Goal: Task Accomplishment & Management: Complete application form

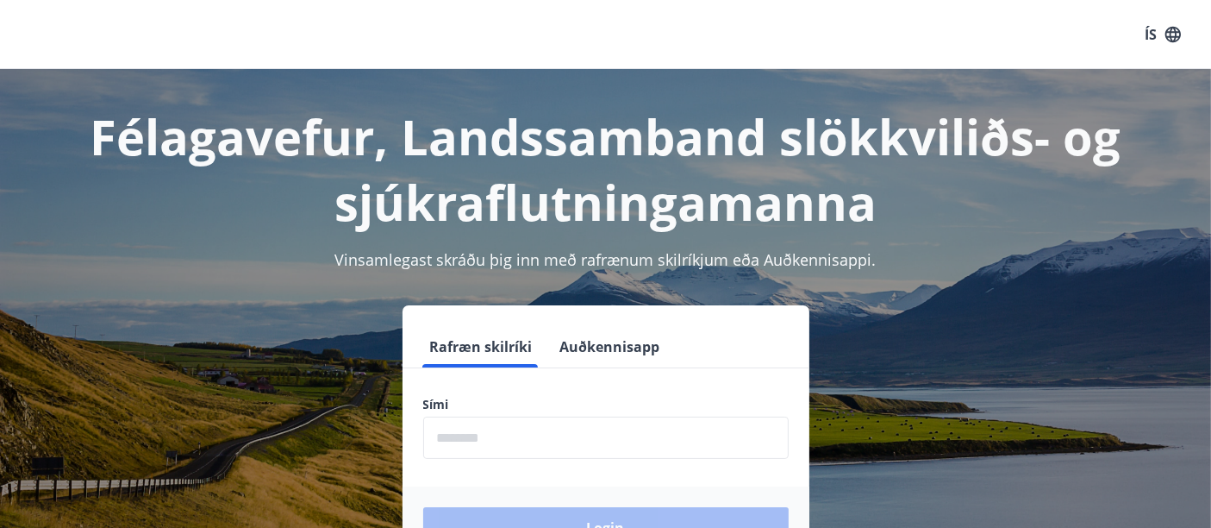
click at [516, 437] on input "phone" at bounding box center [606, 437] width 366 height 42
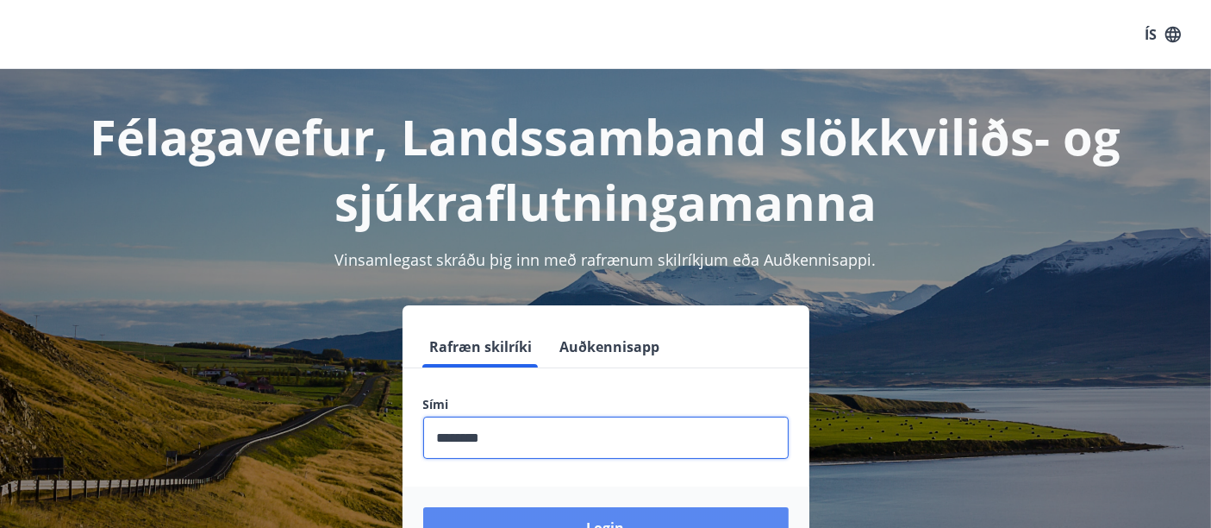
click at [614, 513] on button "Login" at bounding box center [606, 527] width 366 height 41
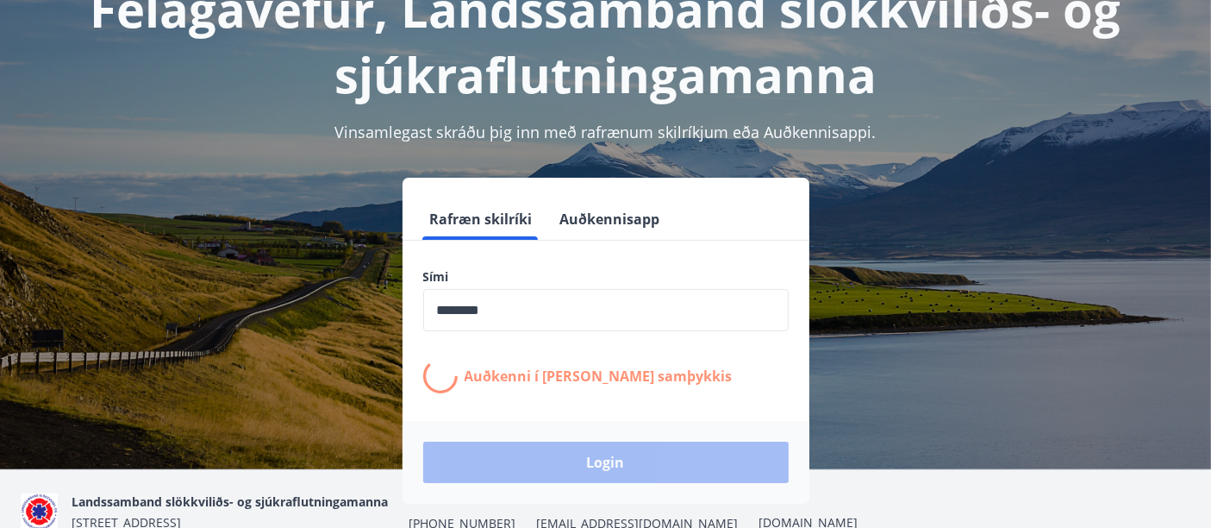
scroll to position [153, 0]
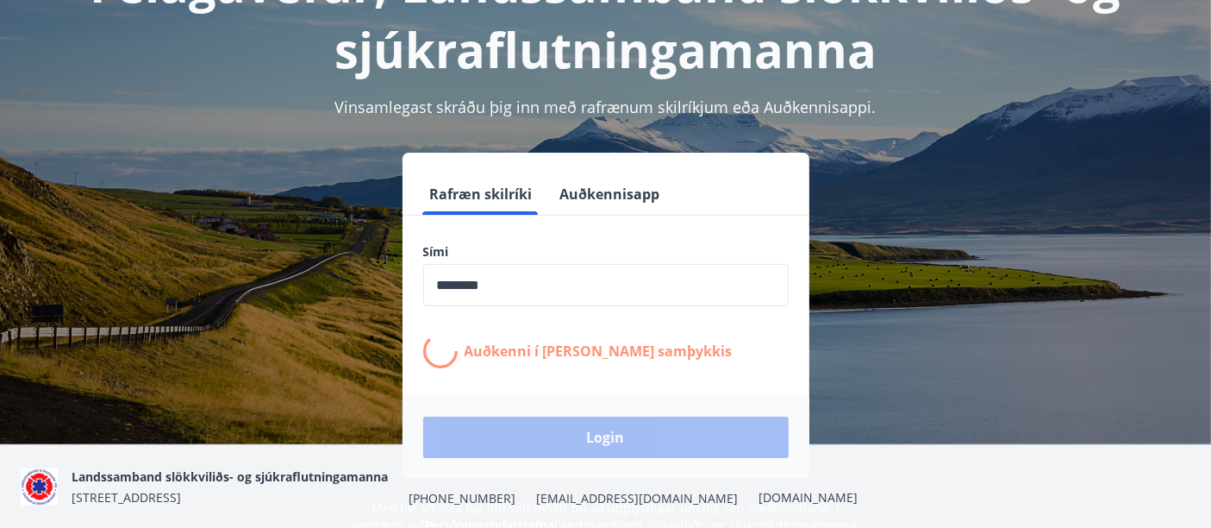
click at [524, 298] on input "phone" at bounding box center [606, 285] width 366 height 42
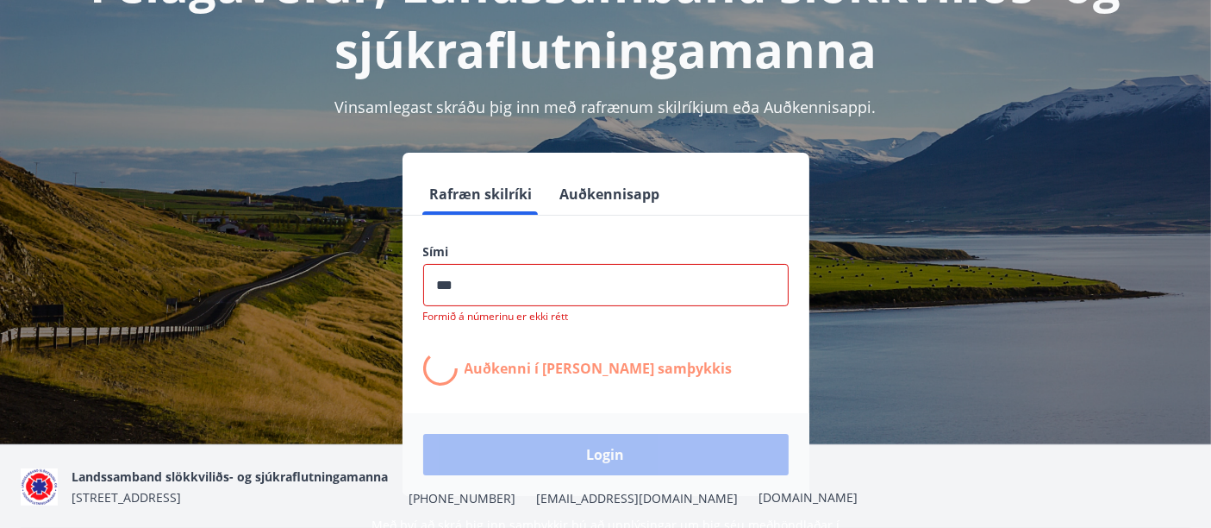
type input "********"
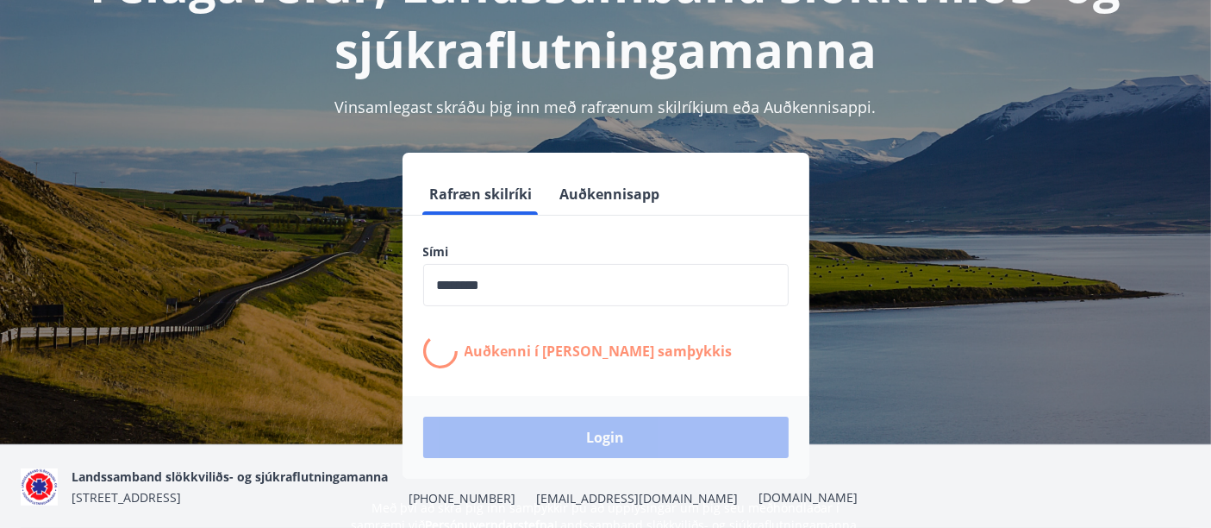
click at [597, 442] on div "Login" at bounding box center [606, 437] width 407 height 83
click at [497, 193] on button "Rafræn skilríki" at bounding box center [481, 193] width 116 height 41
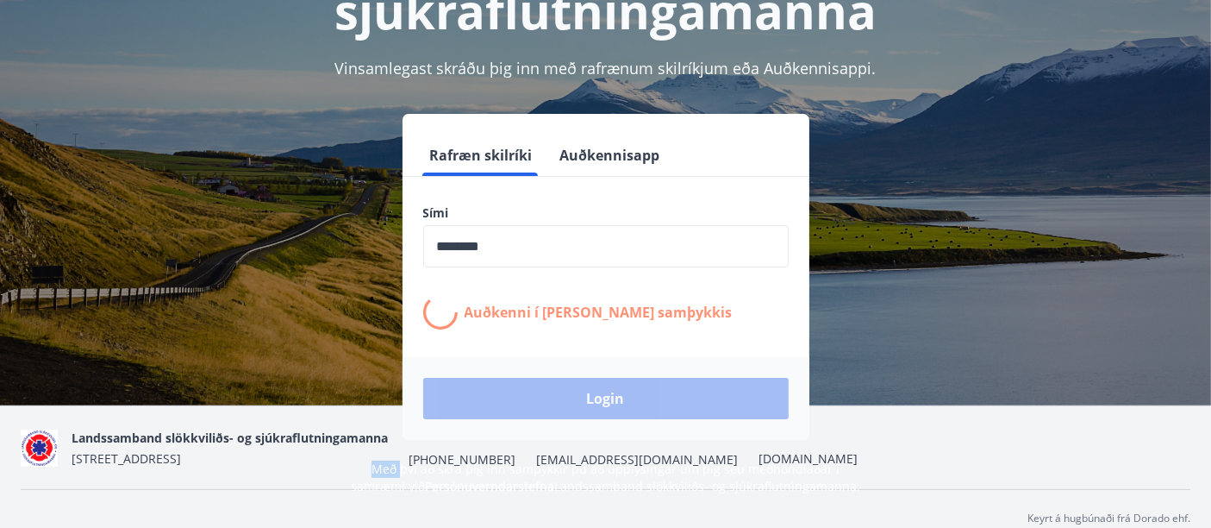
scroll to position [211, 0]
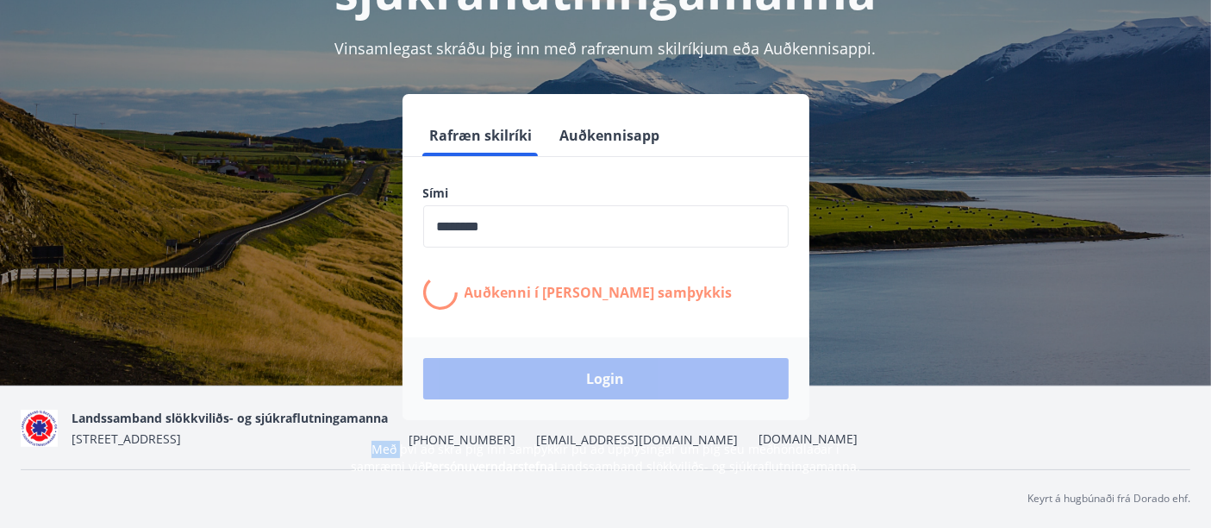
click at [647, 138] on button "Auðkennisapp" at bounding box center [610, 135] width 114 height 41
click at [465, 137] on button "Rafræn skilríki" at bounding box center [481, 135] width 116 height 41
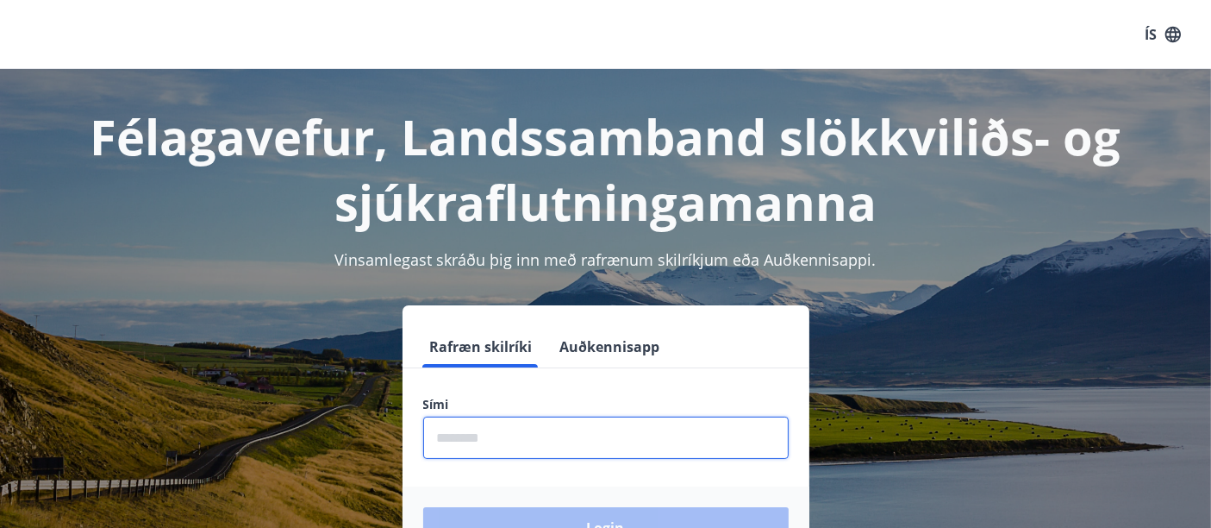
click at [502, 433] on input "phone" at bounding box center [606, 437] width 366 height 42
type input "********"
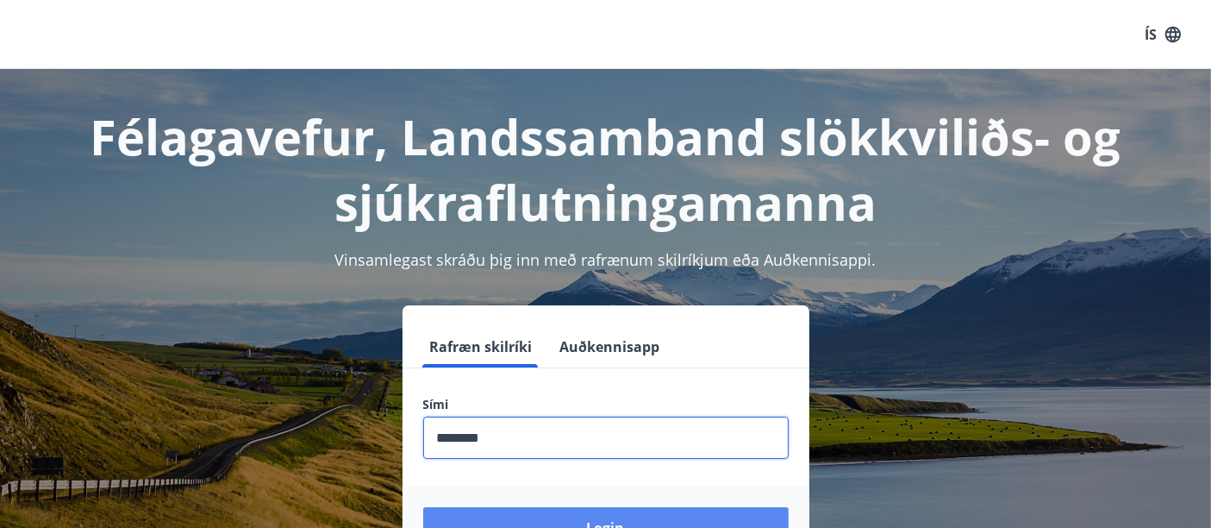
click at [609, 515] on button "Login" at bounding box center [606, 527] width 366 height 41
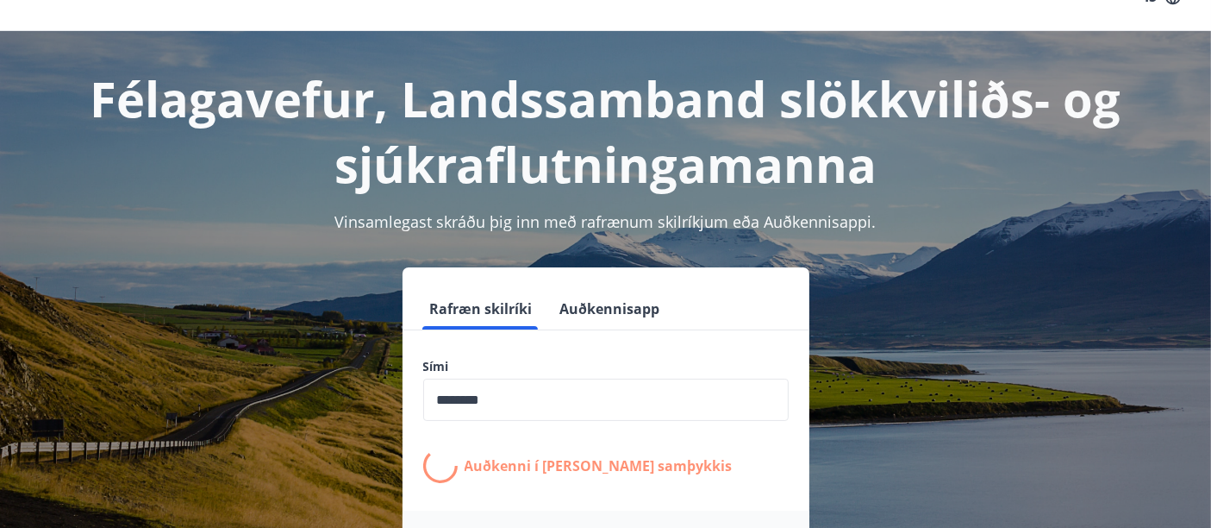
scroll to position [211, 0]
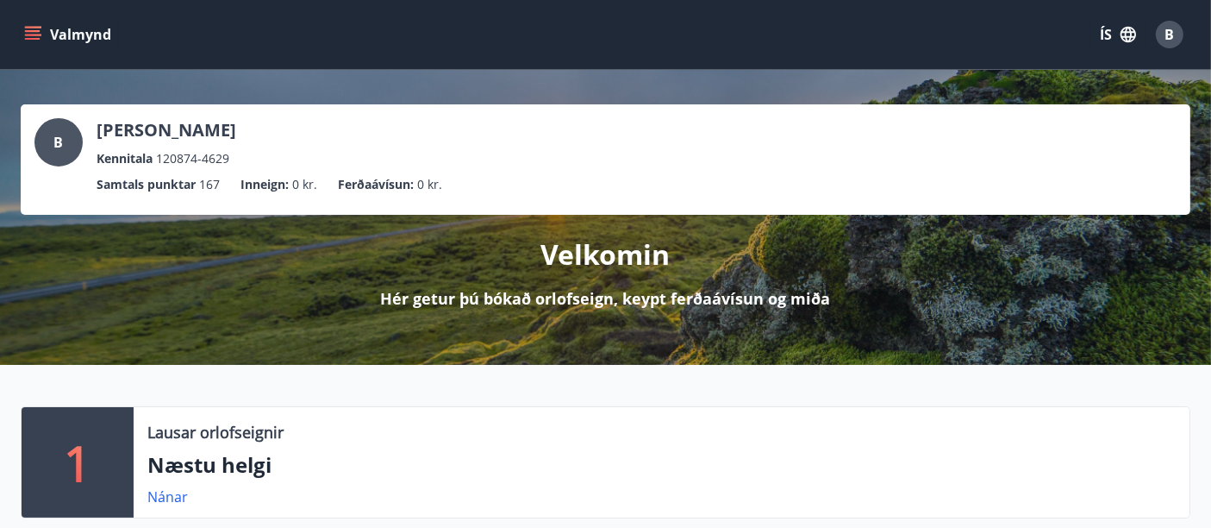
click at [38, 29] on icon "menu" at bounding box center [32, 34] width 17 height 17
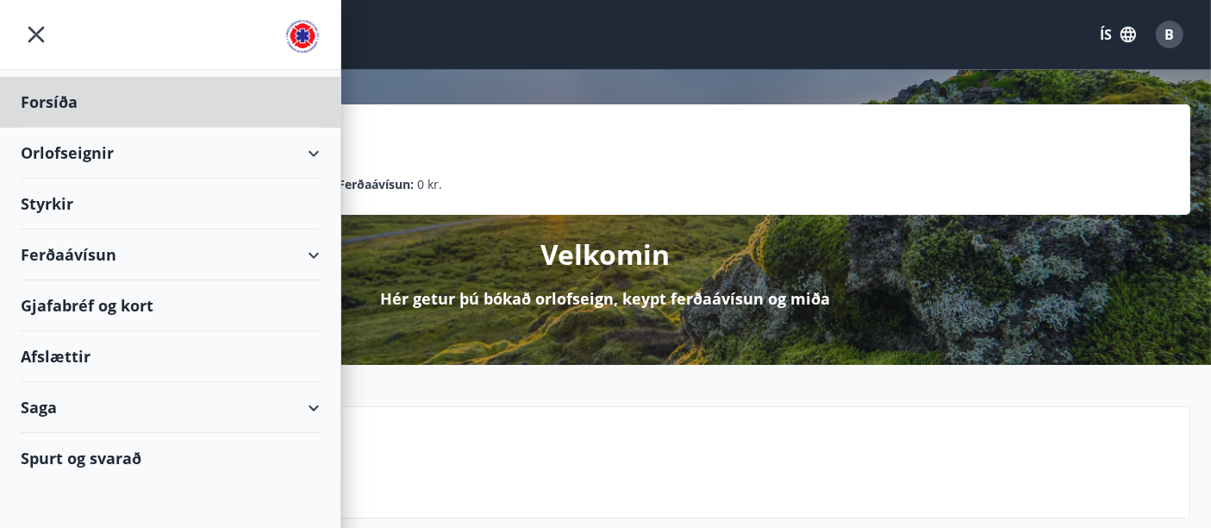
click at [81, 204] on div "Styrkir" at bounding box center [170, 203] width 299 height 51
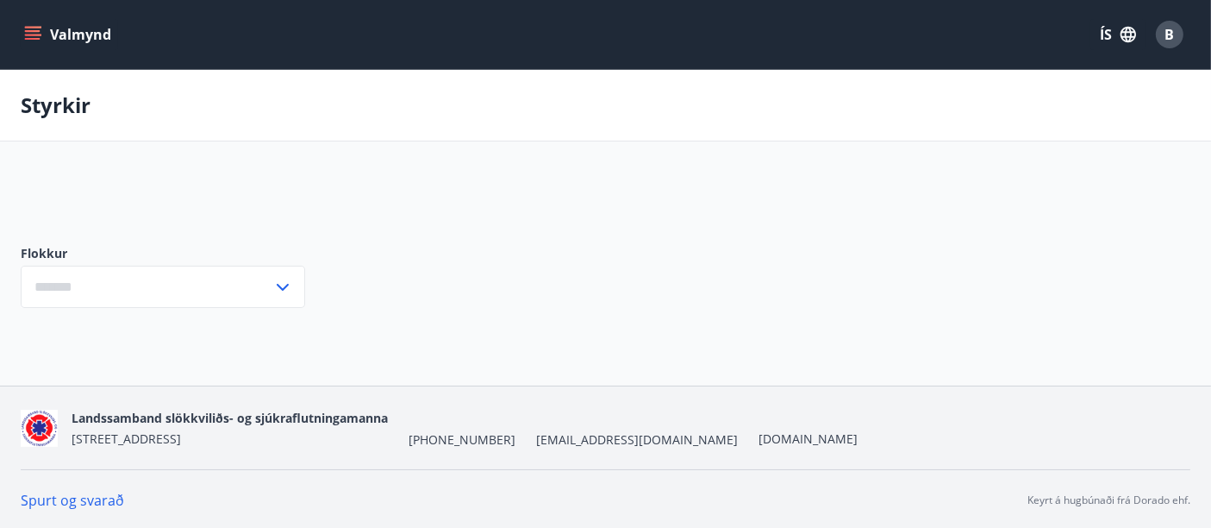
type input "***"
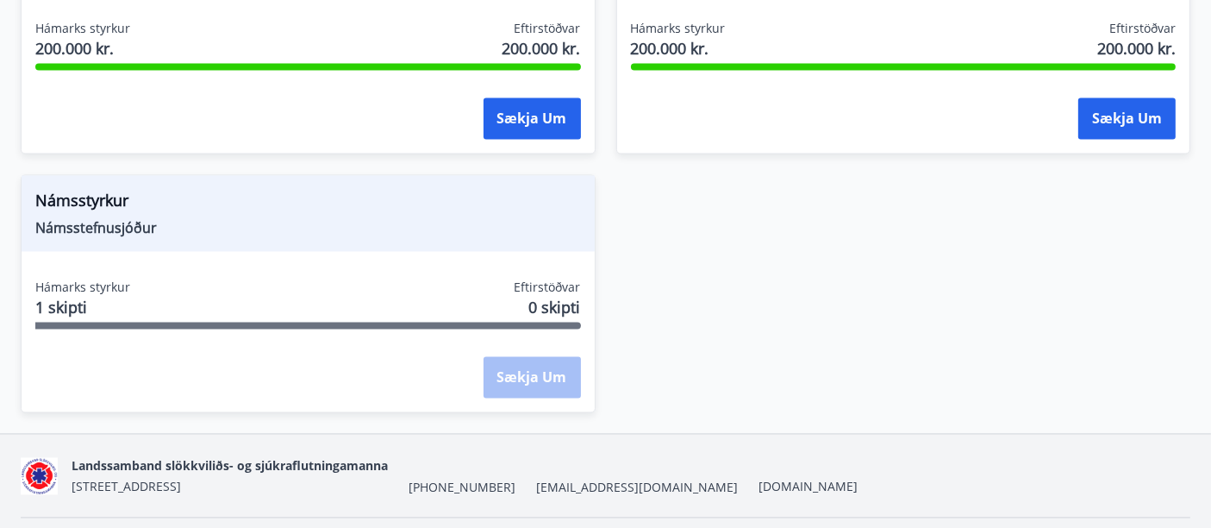
scroll to position [3268, 0]
